Goal: Browse casually

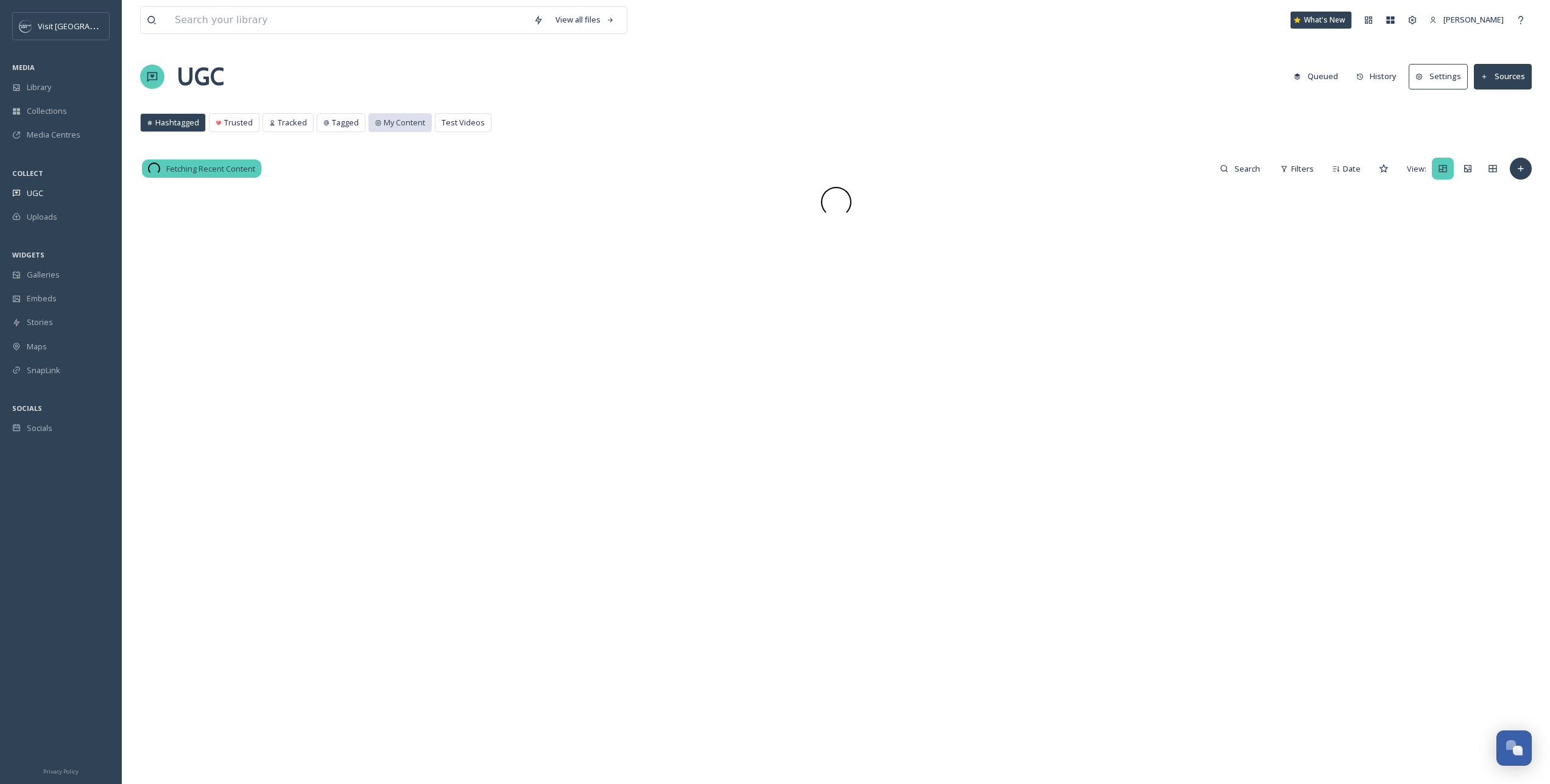
click at [409, 128] on span "My Content" at bounding box center [404, 122] width 41 height 11
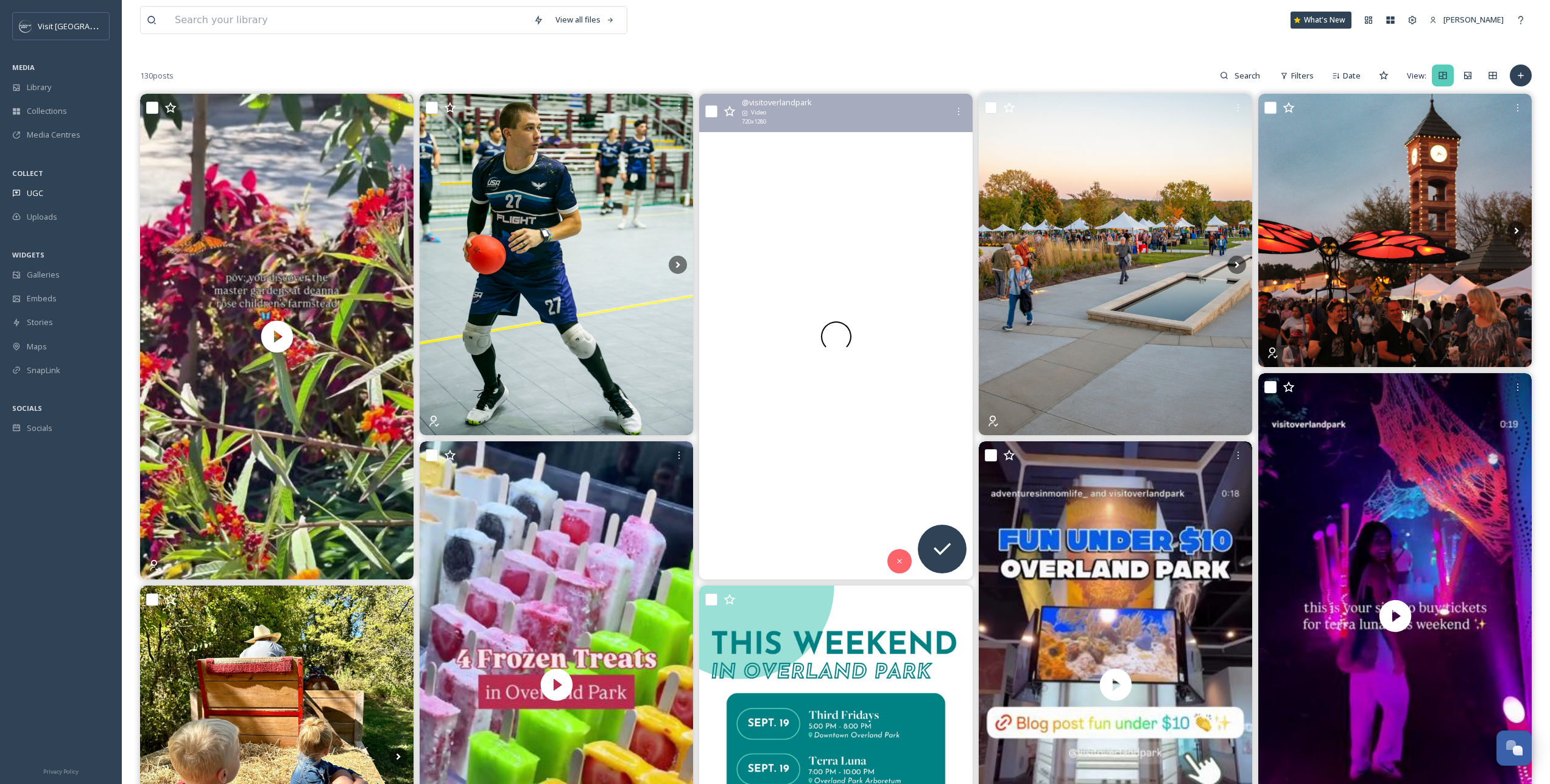
scroll to position [29, 0]
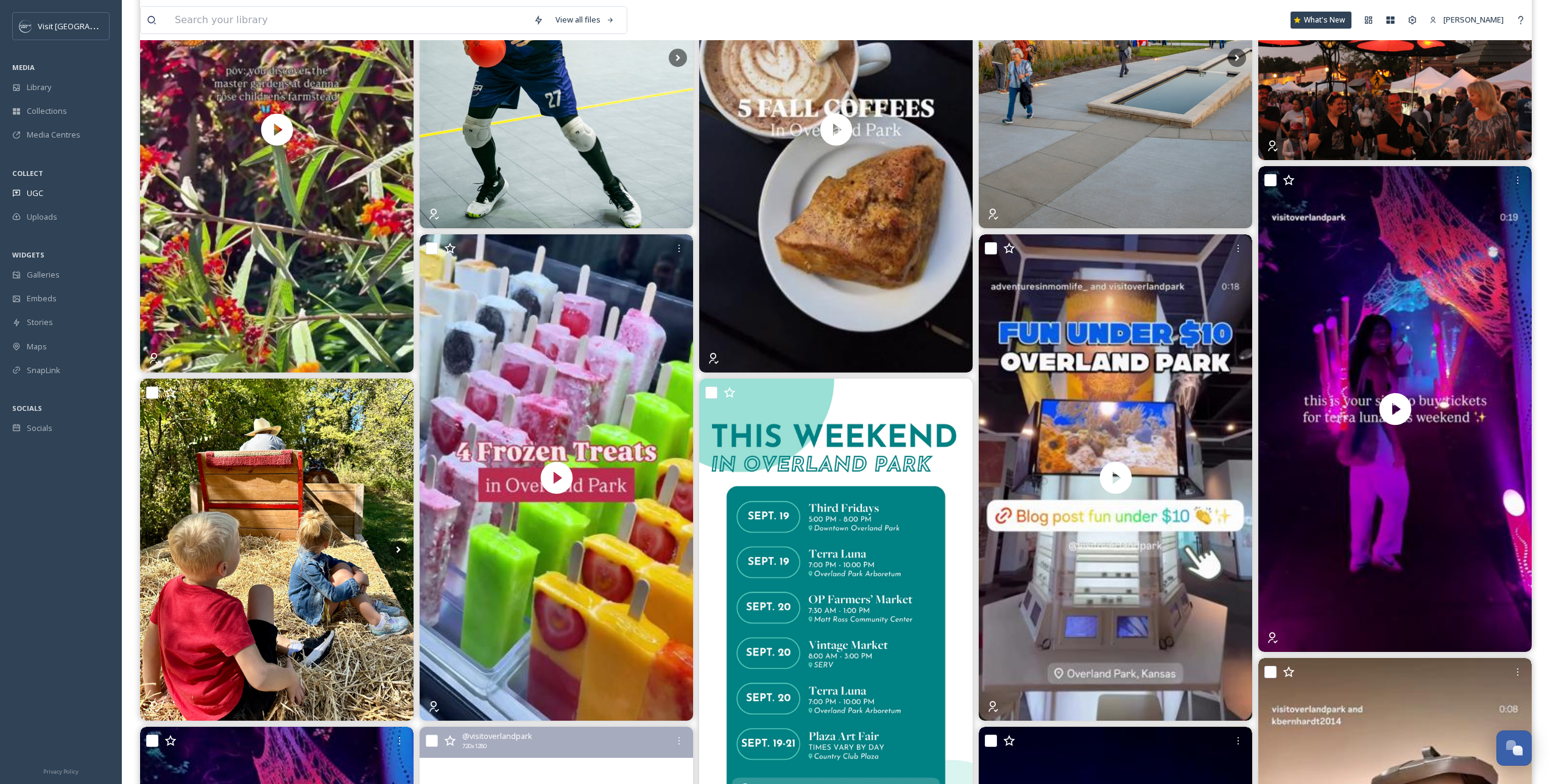
scroll to position [225, 0]
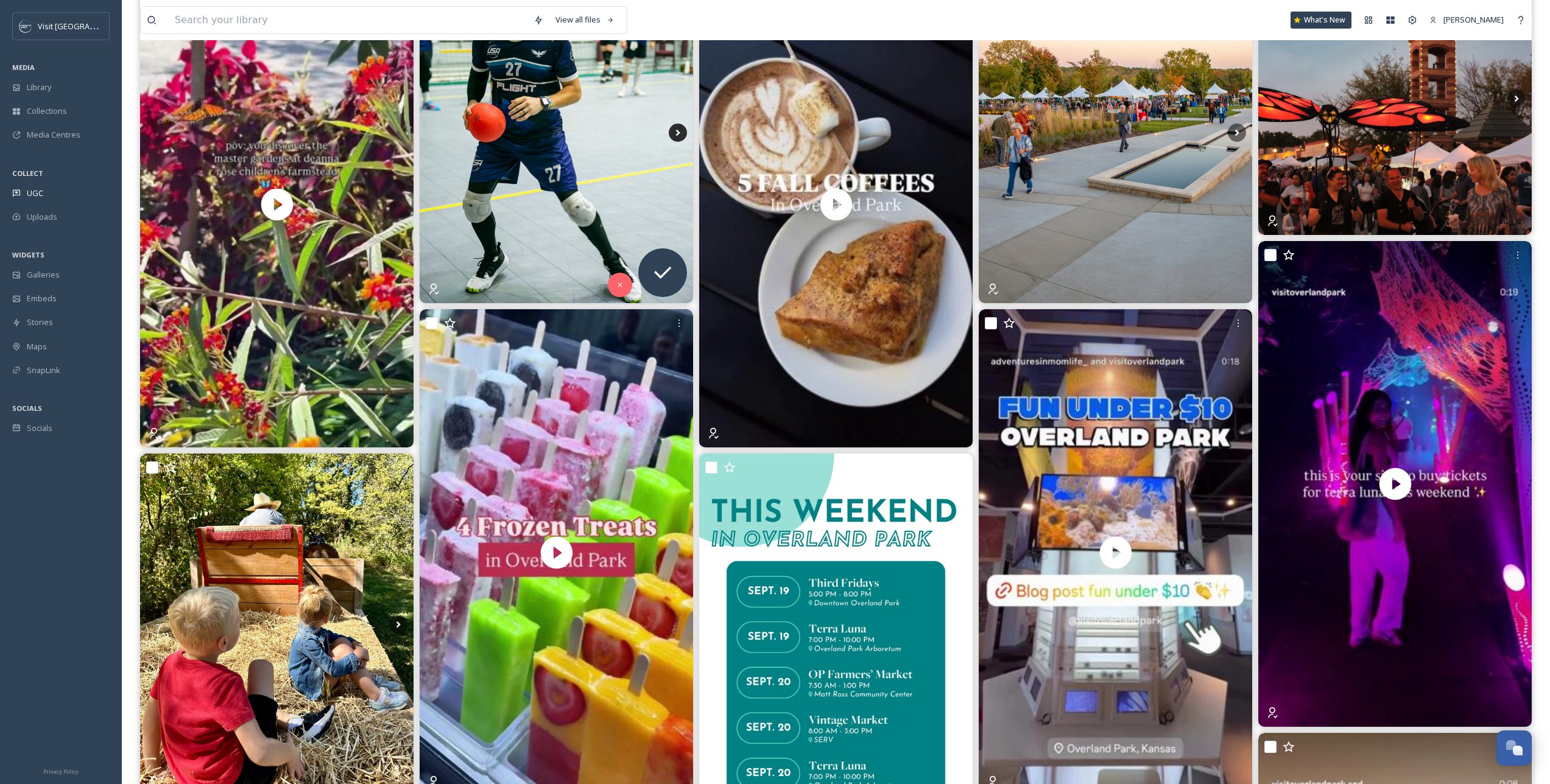
click at [679, 133] on icon at bounding box center [678, 132] width 18 height 18
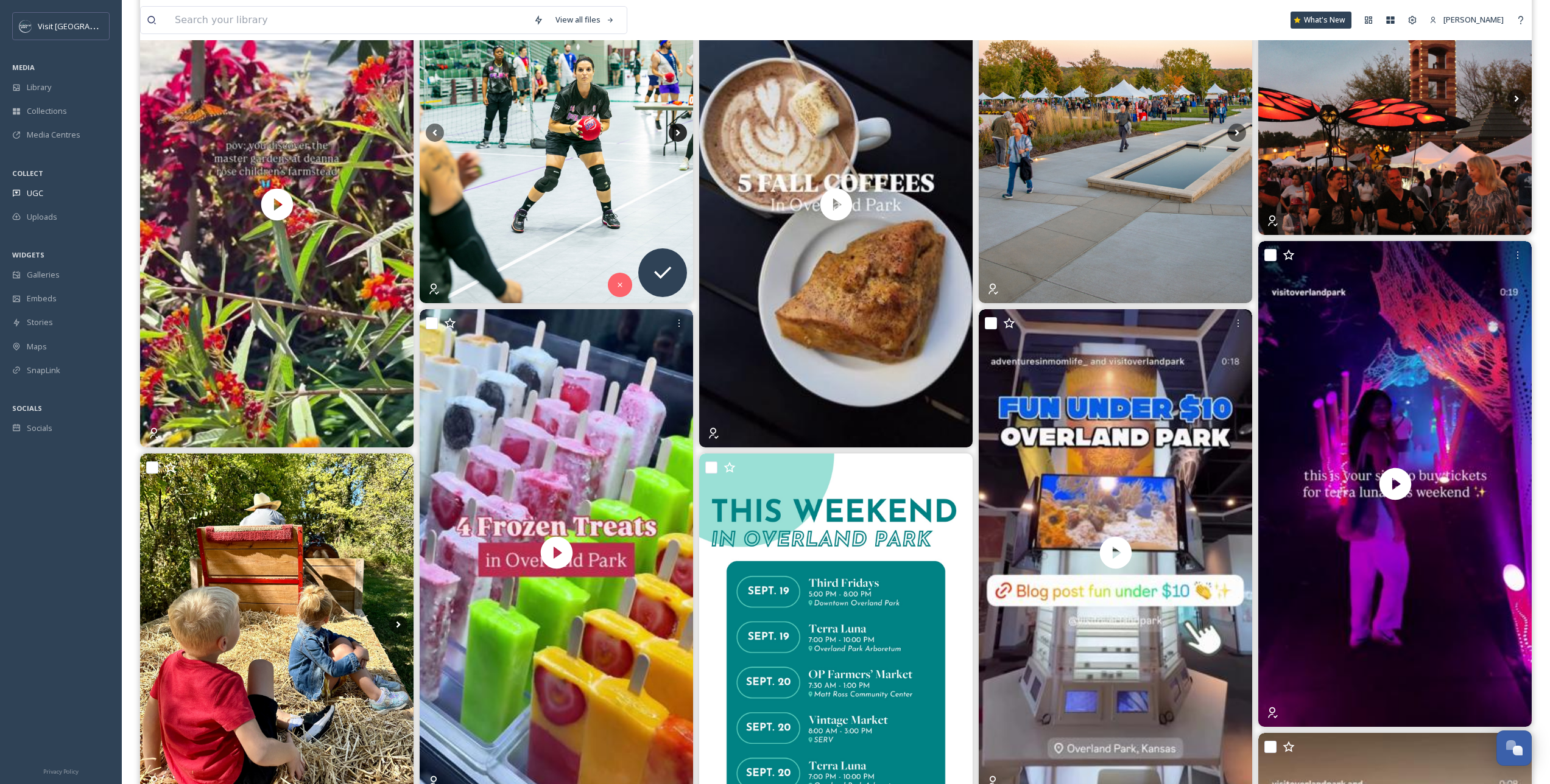
click at [679, 133] on icon at bounding box center [678, 132] width 18 height 18
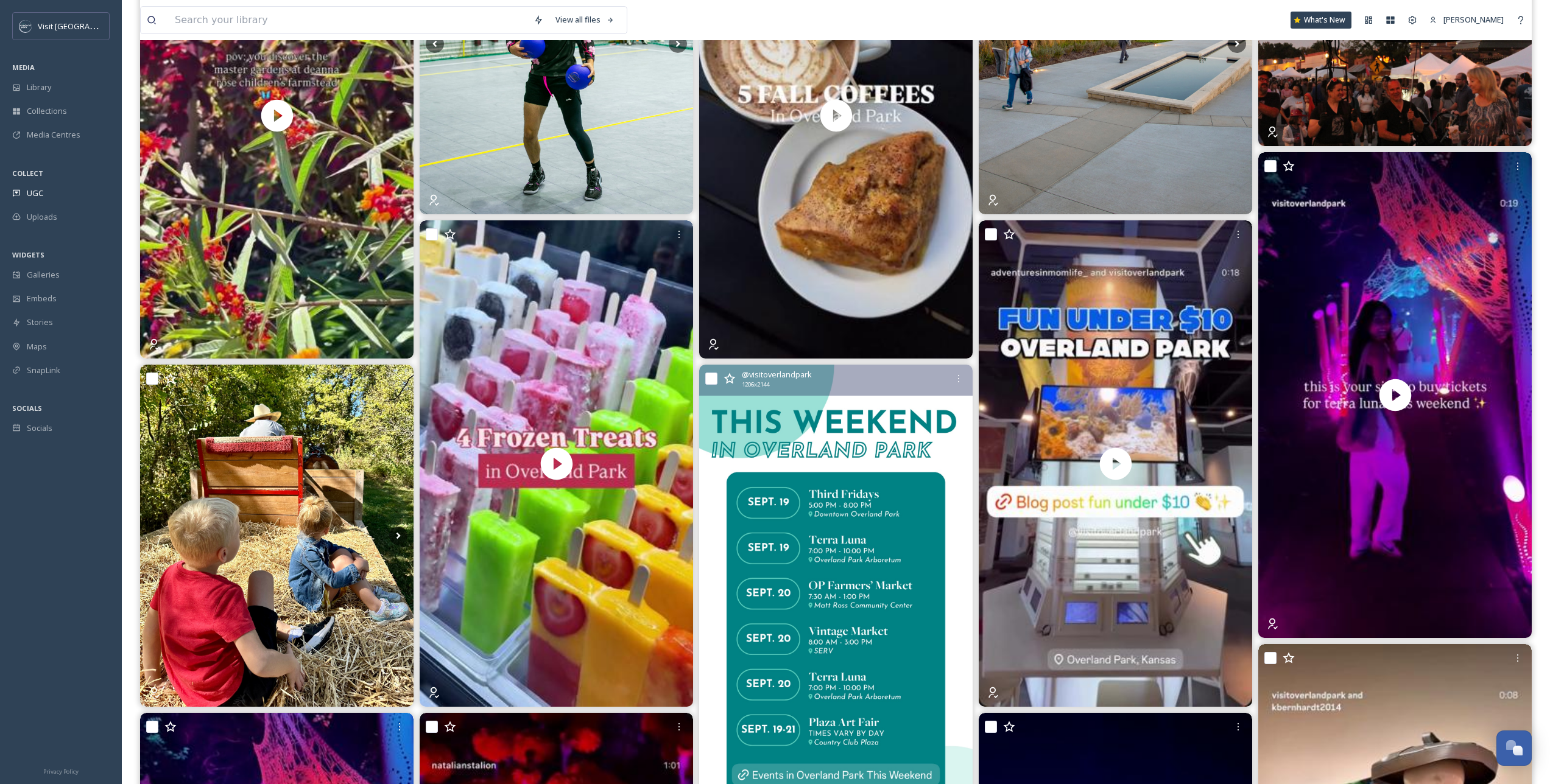
scroll to position [203, 0]
